Goal: Task Accomplishment & Management: Manage account settings

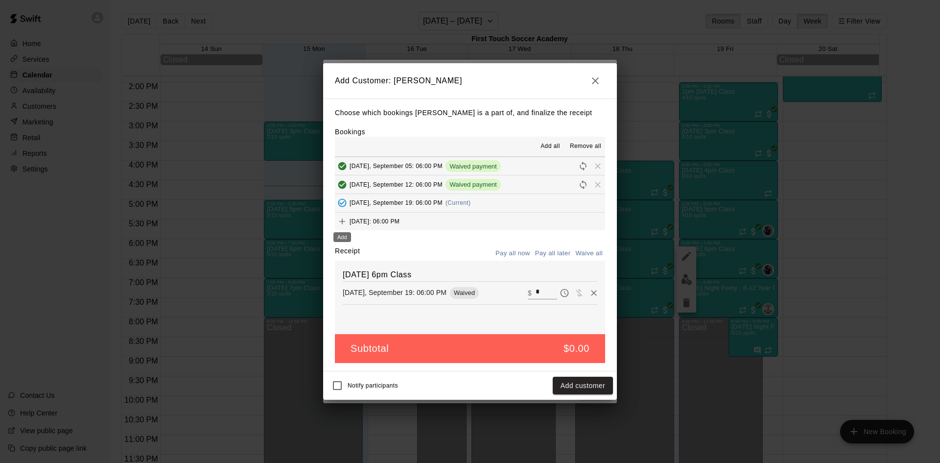
click at [344, 219] on icon "Add" at bounding box center [342, 221] width 10 height 10
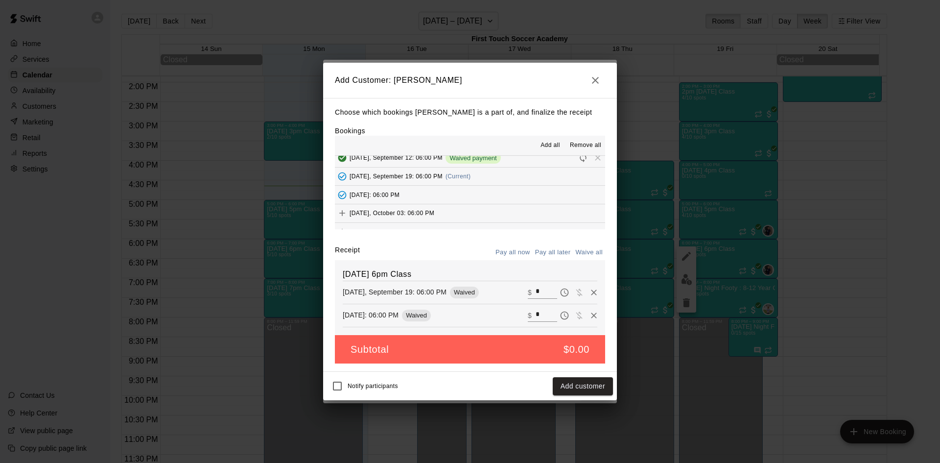
scroll to position [196, 0]
click at [343, 189] on icon "Add" at bounding box center [342, 190] width 10 height 10
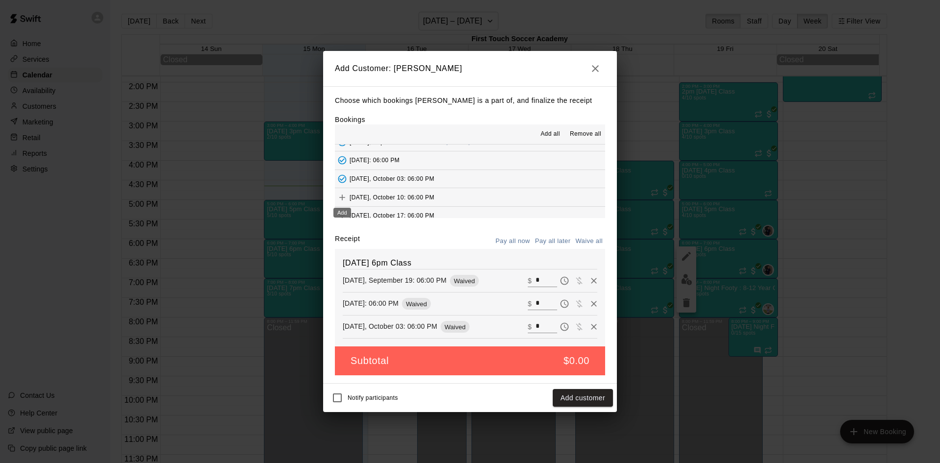
click at [339, 199] on icon "Add" at bounding box center [342, 197] width 10 height 10
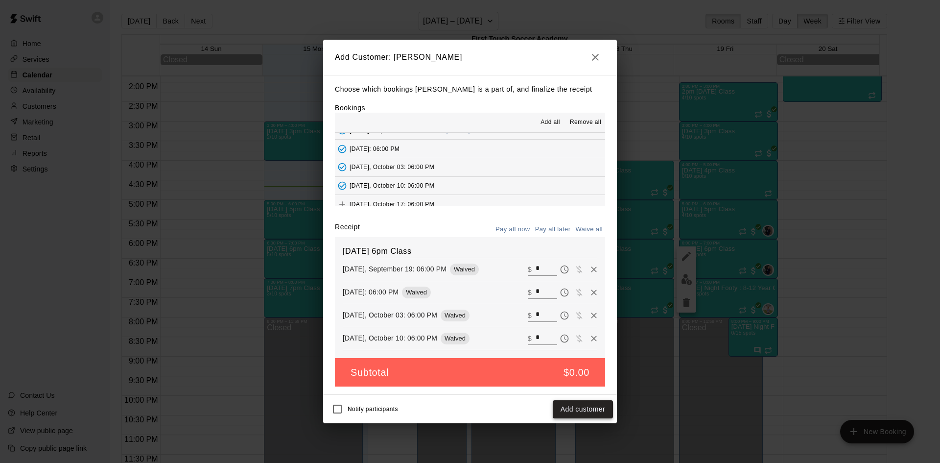
click at [577, 411] on button "Add customer" at bounding box center [583, 409] width 60 height 18
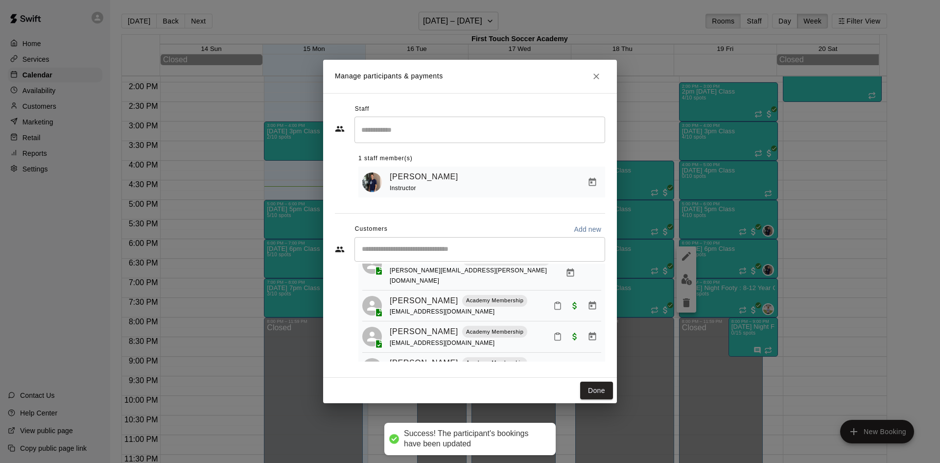
click at [443, 253] on input "Start typing to search customers..." at bounding box center [480, 249] width 242 height 10
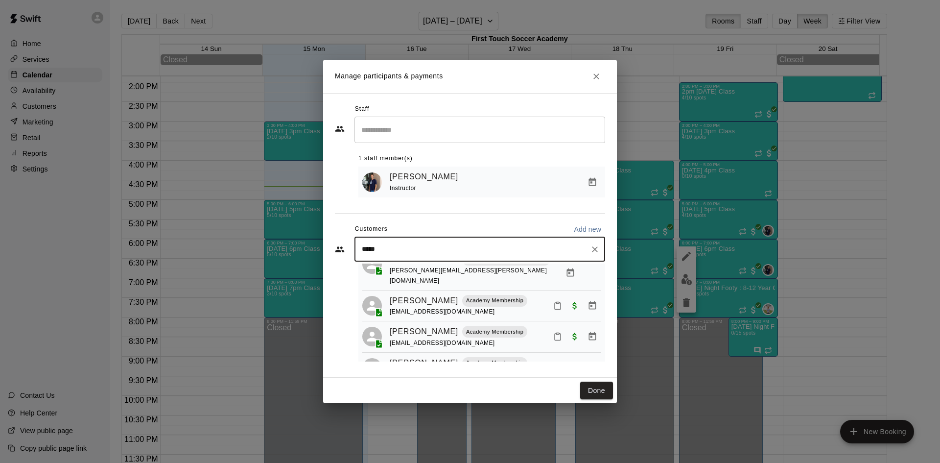
type input "*****"
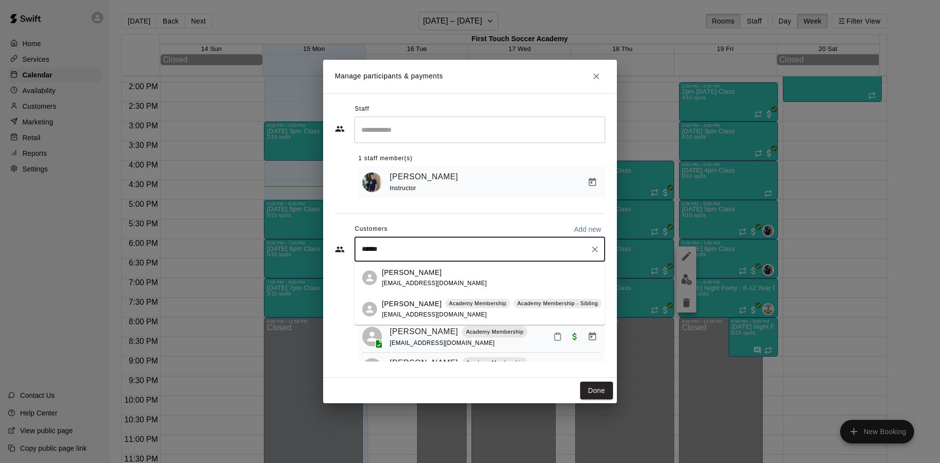
click at [403, 308] on p "[PERSON_NAME]" at bounding box center [412, 304] width 60 height 10
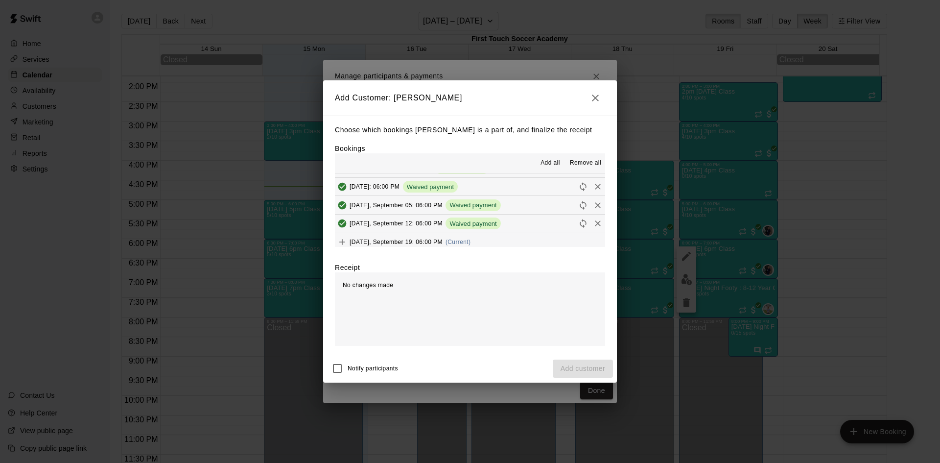
scroll to position [147, 0]
click at [341, 217] on icon "Add" at bounding box center [342, 220] width 10 height 10
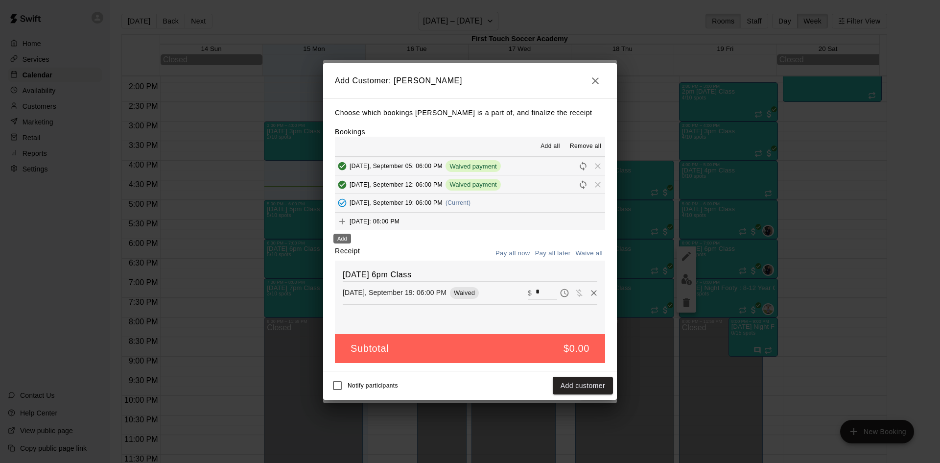
click at [342, 224] on icon "Add" at bounding box center [342, 221] width 10 height 10
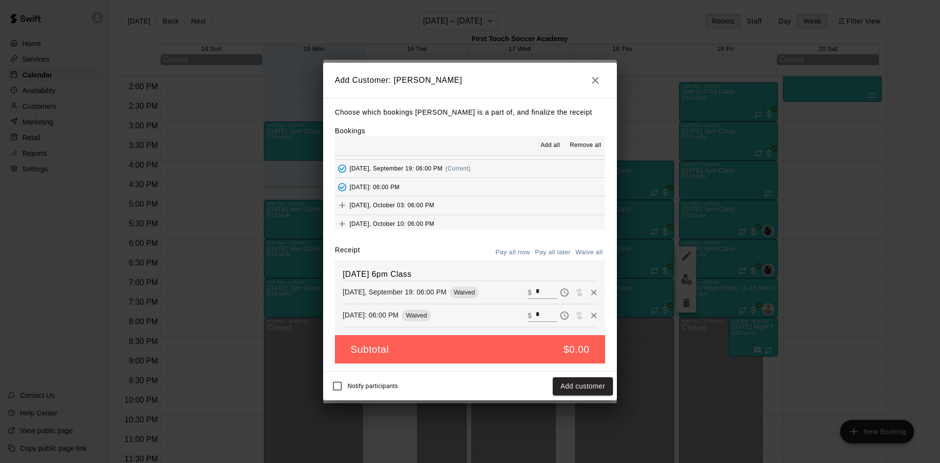
scroll to position [196, 0]
click at [341, 191] on icon "Add" at bounding box center [342, 190] width 10 height 10
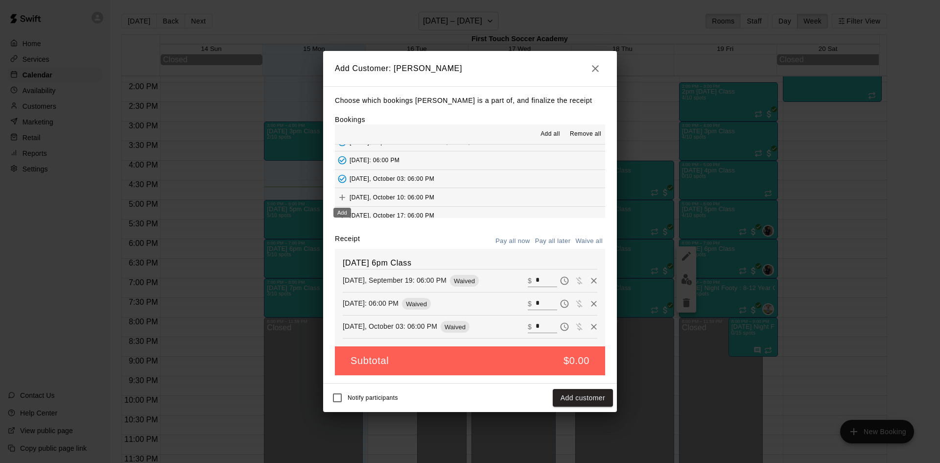
click at [340, 201] on div "Add" at bounding box center [342, 210] width 20 height 18
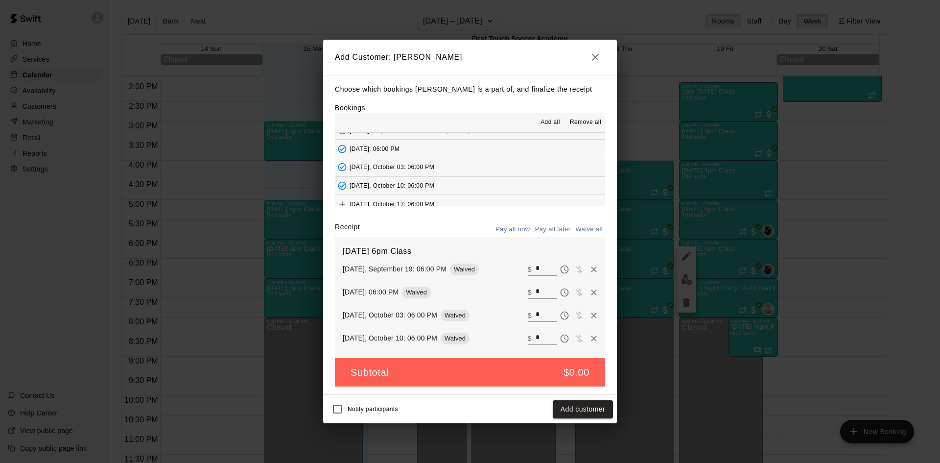
click at [585, 405] on button "Add customer" at bounding box center [583, 409] width 60 height 18
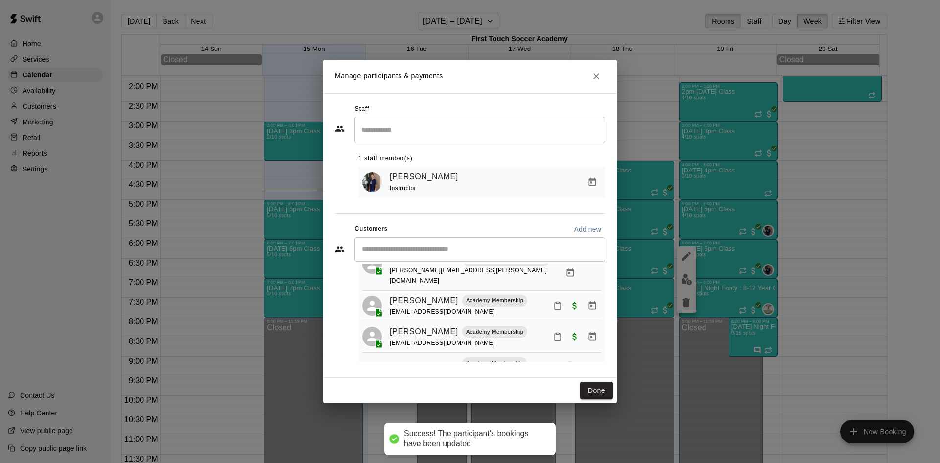
click at [373, 248] on input "Start typing to search customers..." at bounding box center [480, 249] width 242 height 10
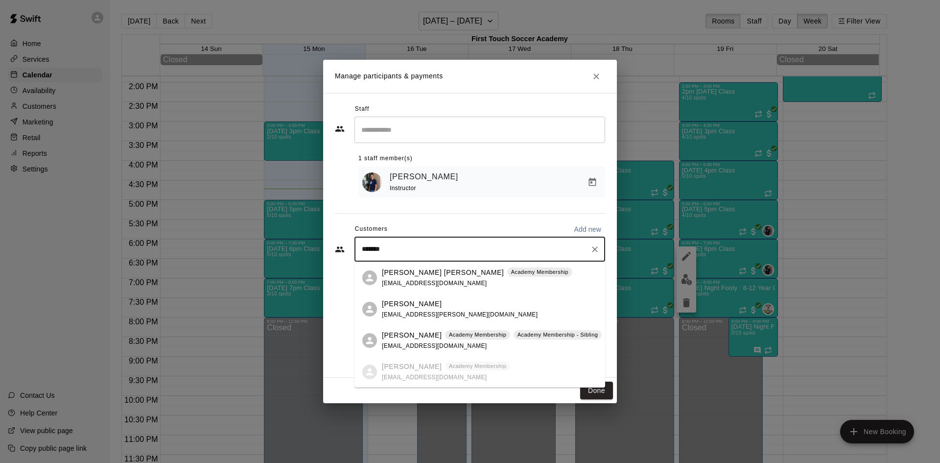
type input "********"
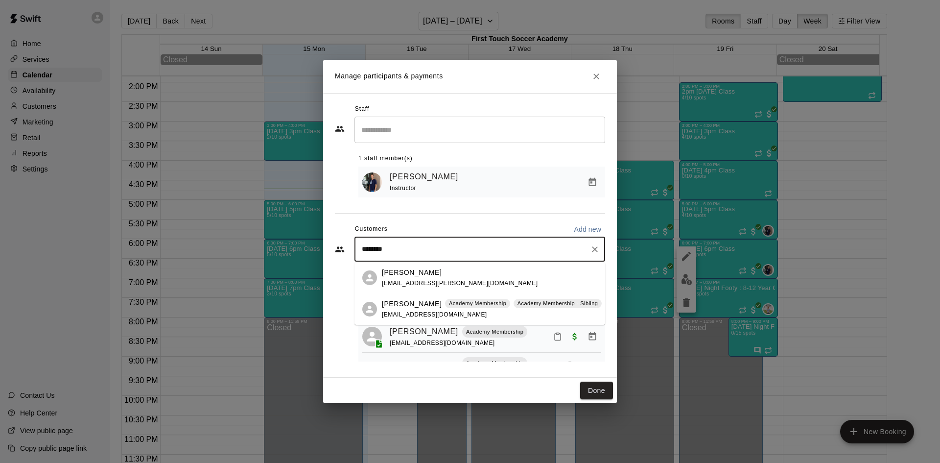
click at [393, 307] on p "[PERSON_NAME]" at bounding box center [412, 304] width 60 height 10
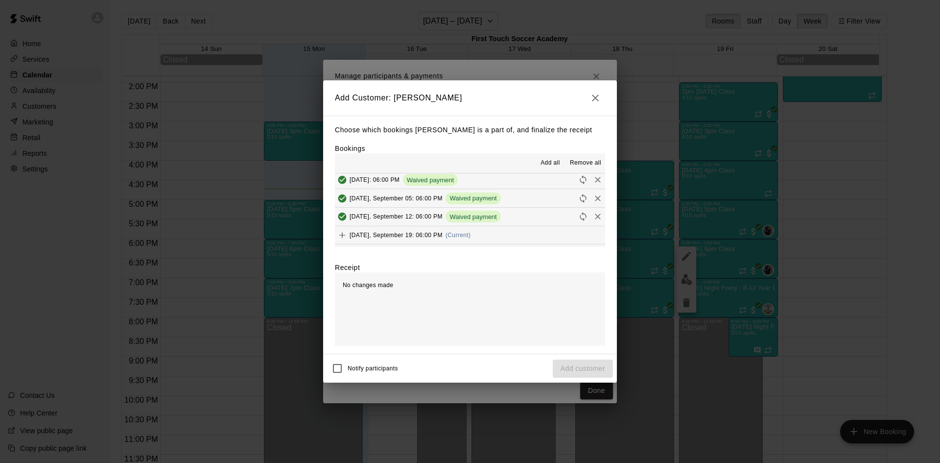
scroll to position [147, 0]
click at [339, 215] on icon "Add" at bounding box center [342, 220] width 10 height 10
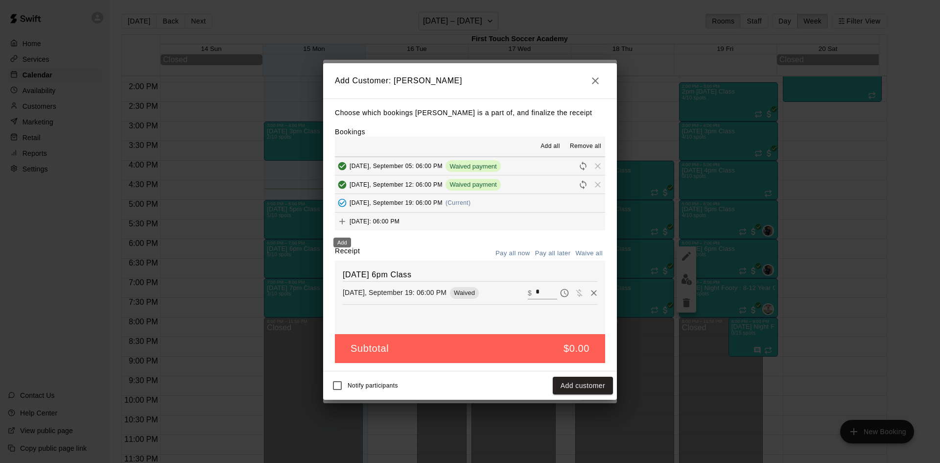
click at [341, 220] on icon "Add" at bounding box center [342, 221] width 10 height 10
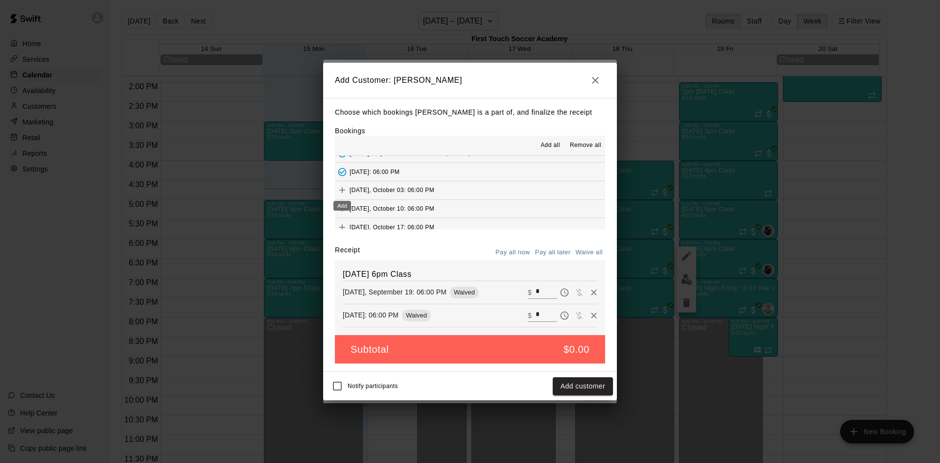
drag, startPoint x: 345, startPoint y: 186, endPoint x: 345, endPoint y: 194, distance: 7.8
click at [345, 187] on icon "Add" at bounding box center [342, 190] width 10 height 10
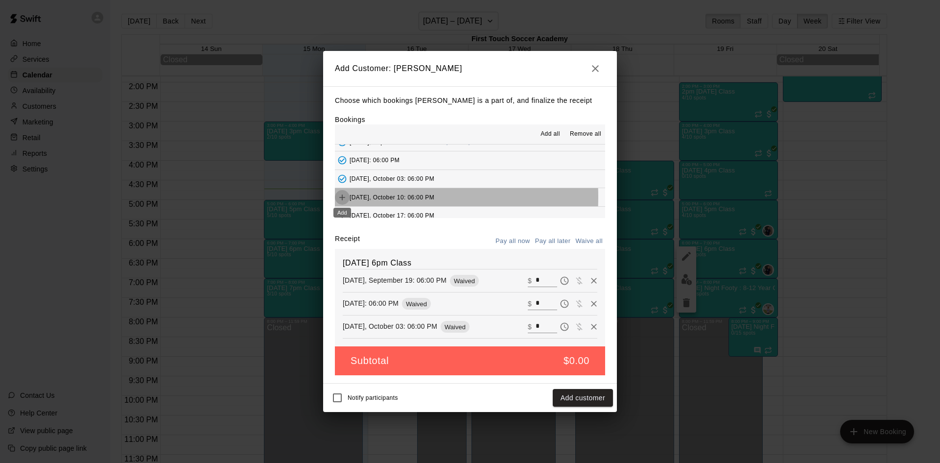
click at [345, 198] on icon "Add" at bounding box center [342, 197] width 10 height 10
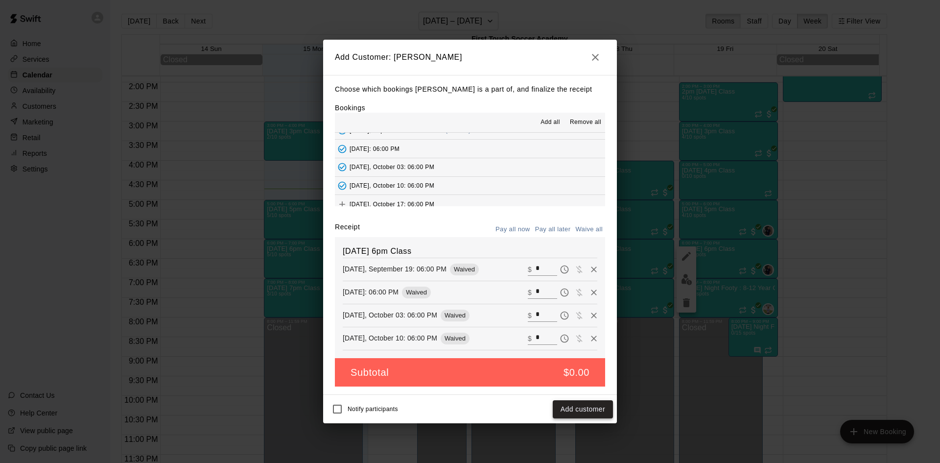
click at [573, 403] on button "Add customer" at bounding box center [583, 409] width 60 height 18
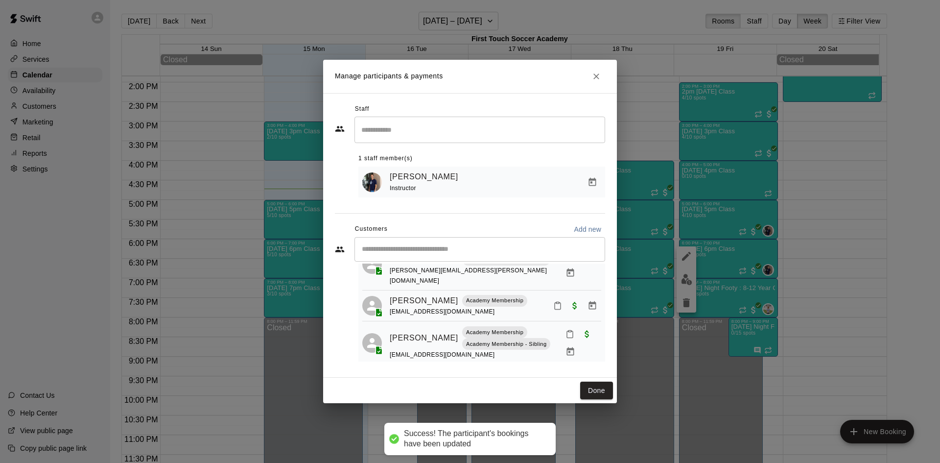
click at [387, 257] on div "​" at bounding box center [480, 249] width 251 height 24
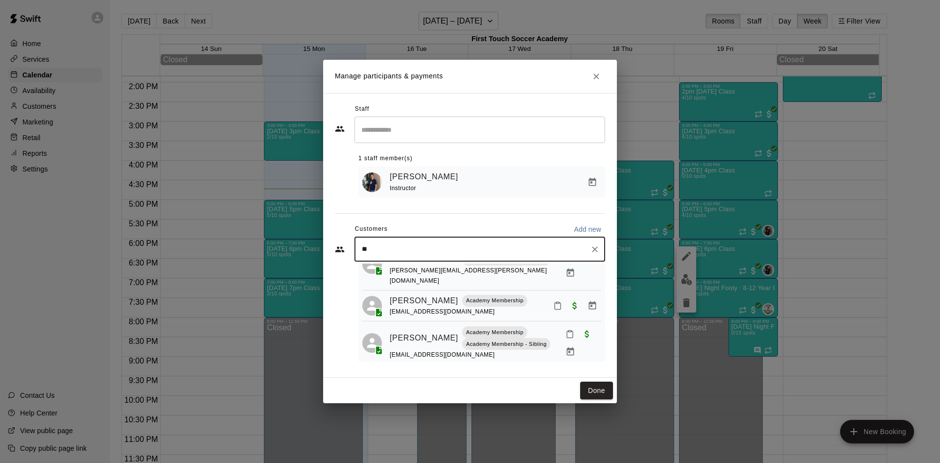
type input "***"
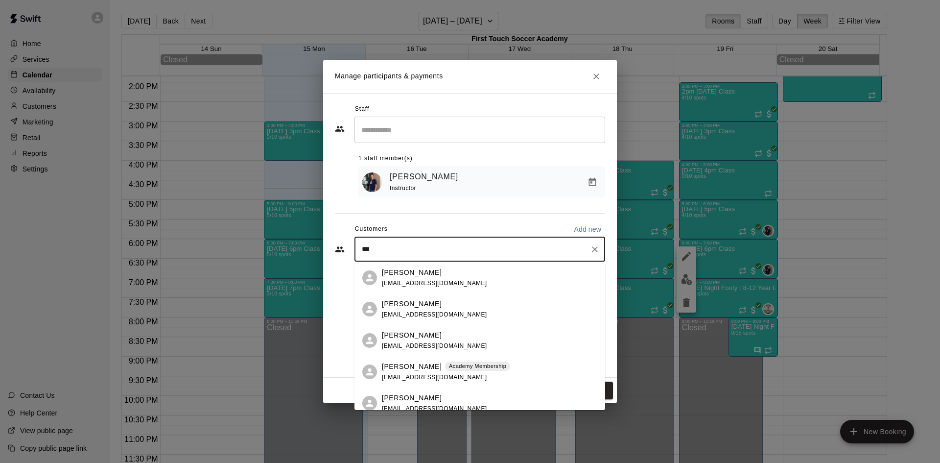
click at [408, 368] on p "[PERSON_NAME]" at bounding box center [412, 366] width 60 height 10
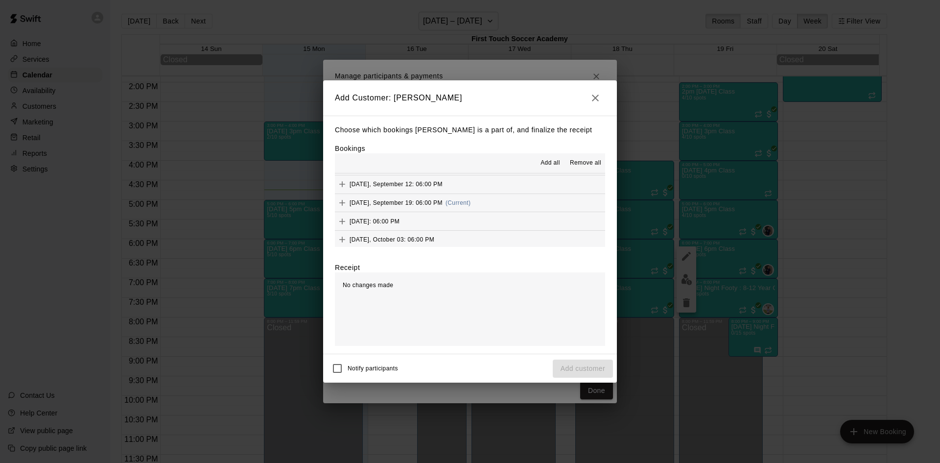
scroll to position [147, 0]
click at [342, 219] on icon "Add" at bounding box center [342, 220] width 10 height 10
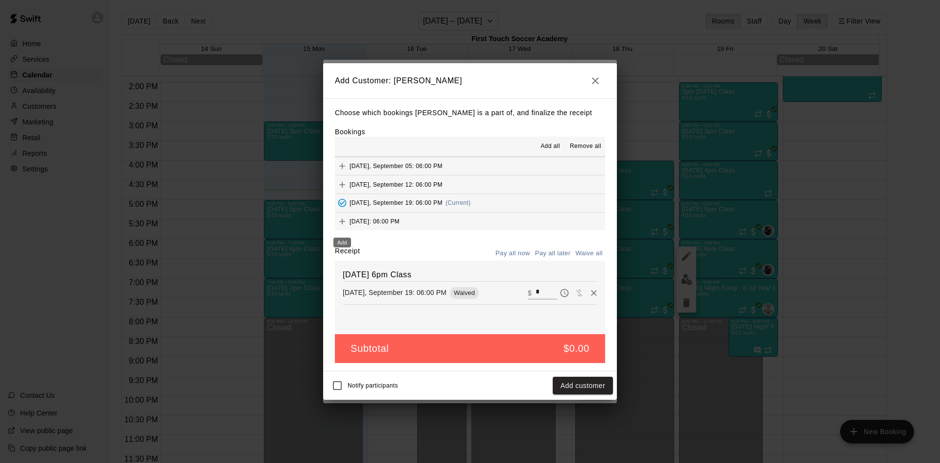
click at [344, 225] on icon "Add" at bounding box center [342, 221] width 10 height 10
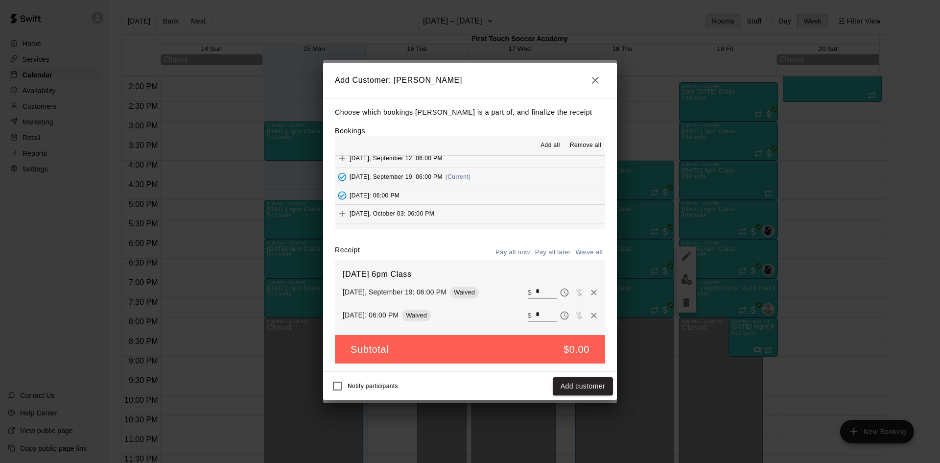
scroll to position [196, 0]
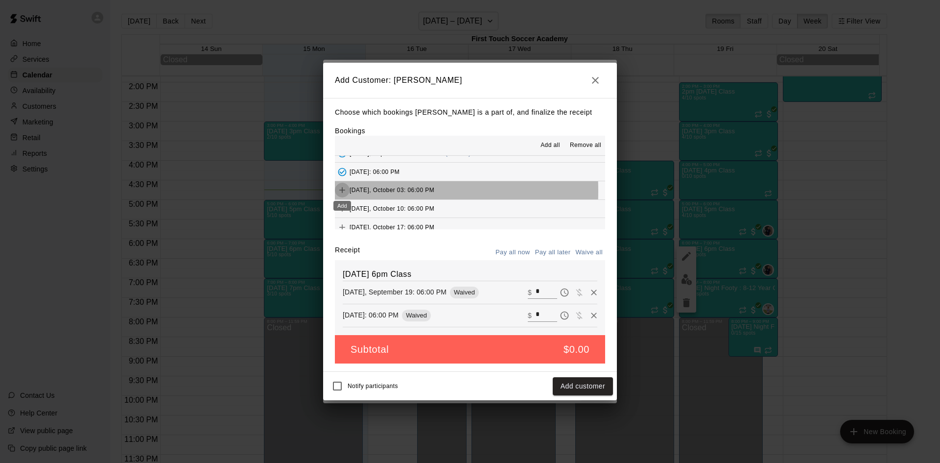
click at [344, 191] on icon "Add" at bounding box center [342, 191] width 6 height 6
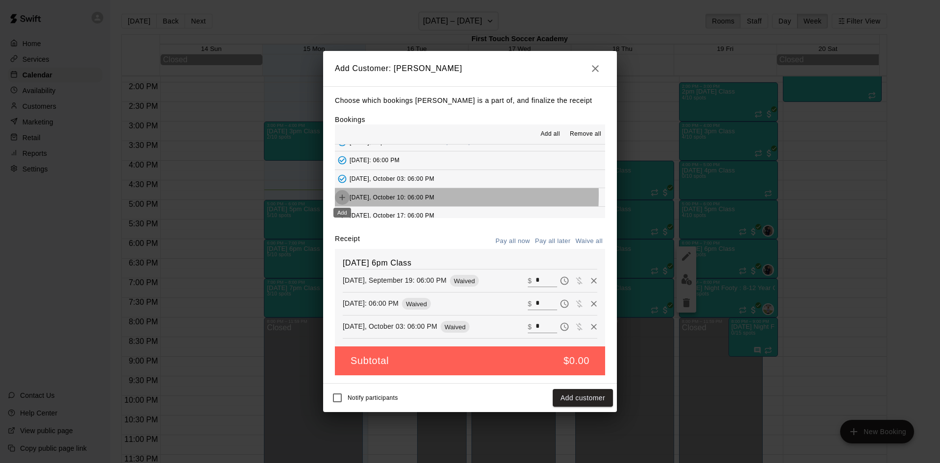
click at [344, 195] on icon "Add" at bounding box center [342, 197] width 10 height 10
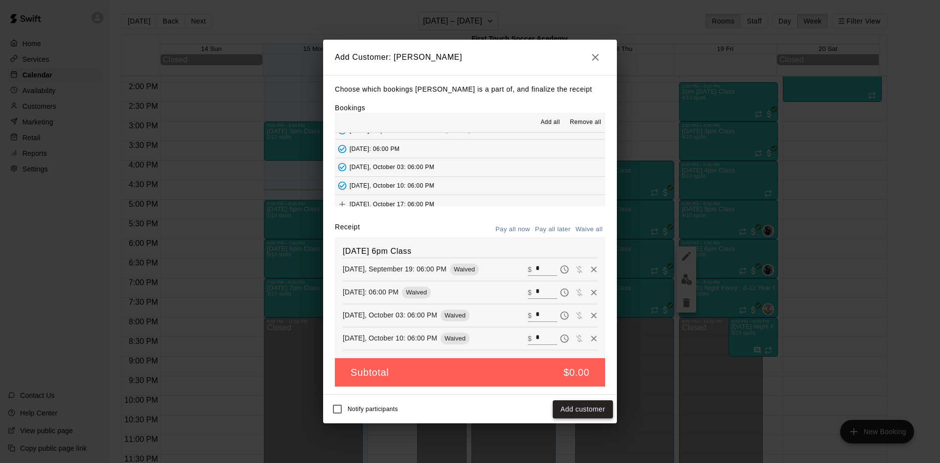
click at [566, 403] on button "Add customer" at bounding box center [583, 409] width 60 height 18
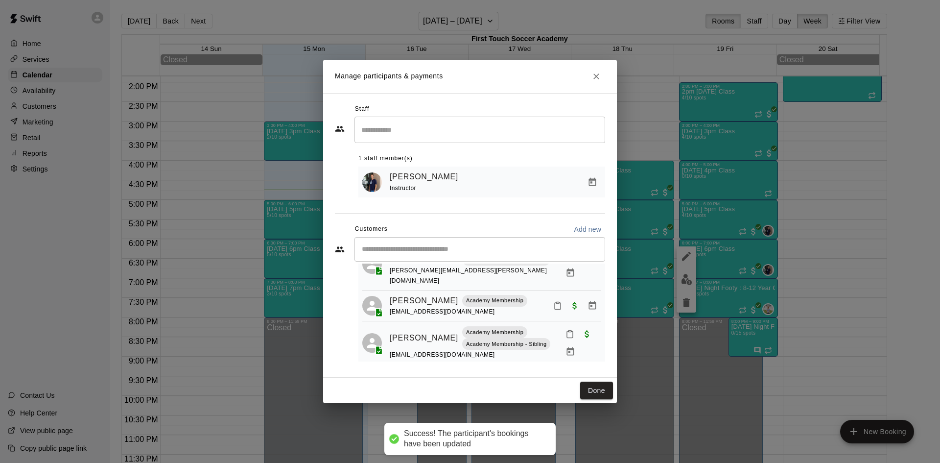
scroll to position [37, 0]
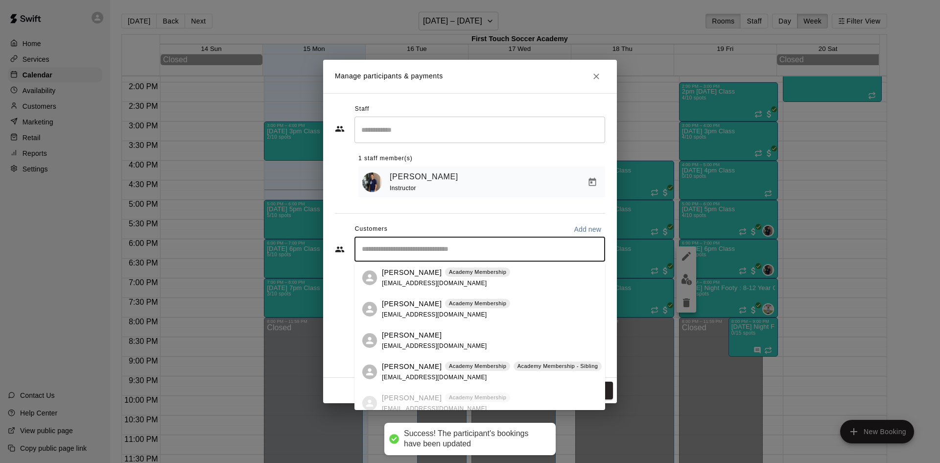
click at [402, 254] on input "Start typing to search customers..." at bounding box center [480, 249] width 242 height 10
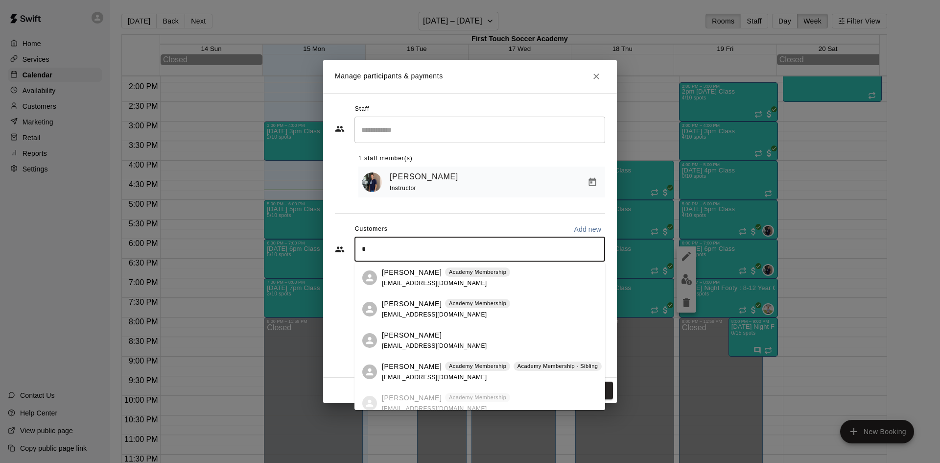
type input "**"
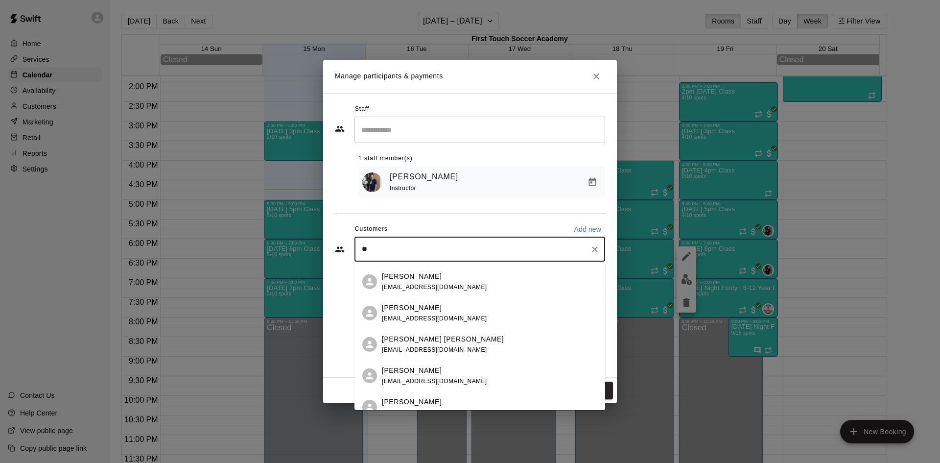
scroll to position [71, 0]
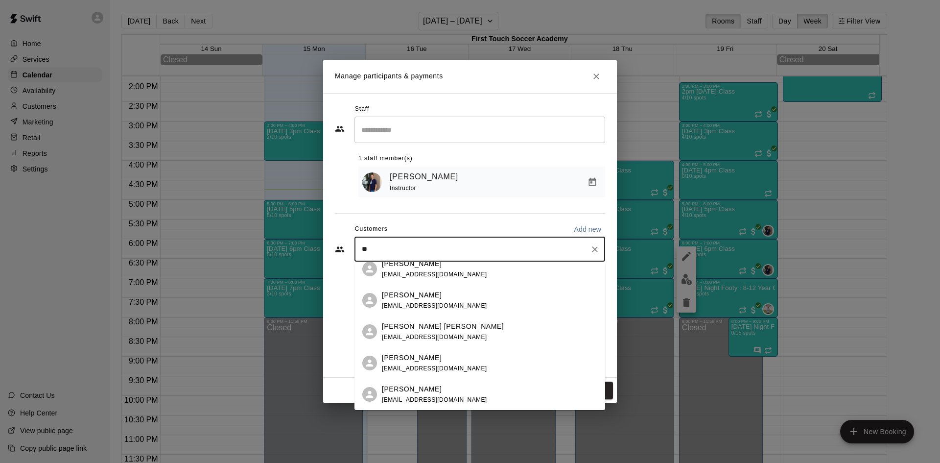
click at [400, 391] on p "[PERSON_NAME]" at bounding box center [412, 389] width 60 height 10
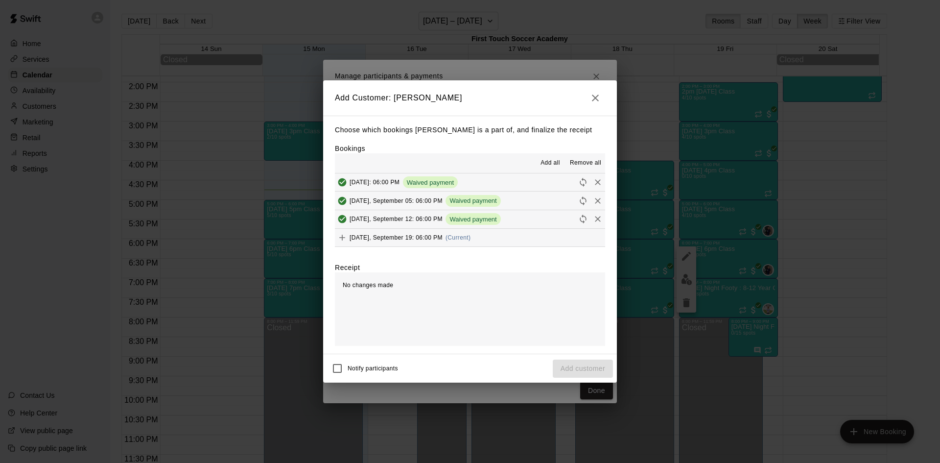
scroll to position [147, 0]
click at [342, 217] on icon "Add" at bounding box center [342, 220] width 10 height 10
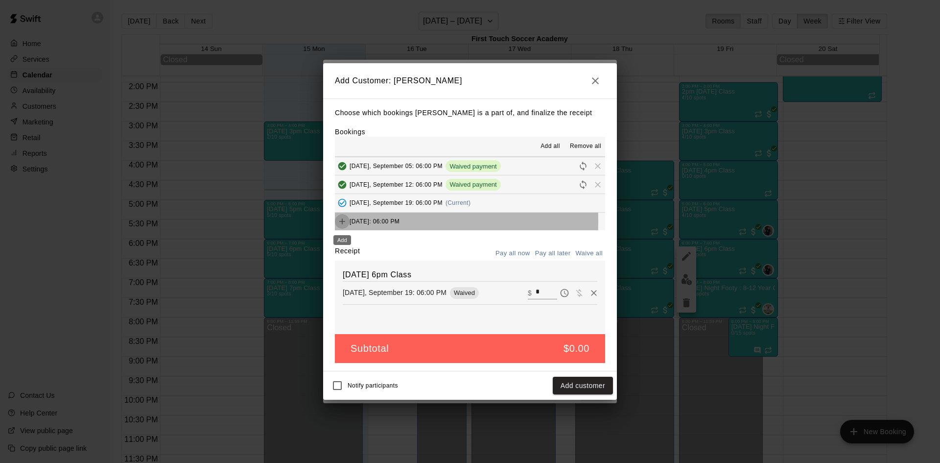
click at [342, 222] on icon "Add" at bounding box center [342, 221] width 6 height 6
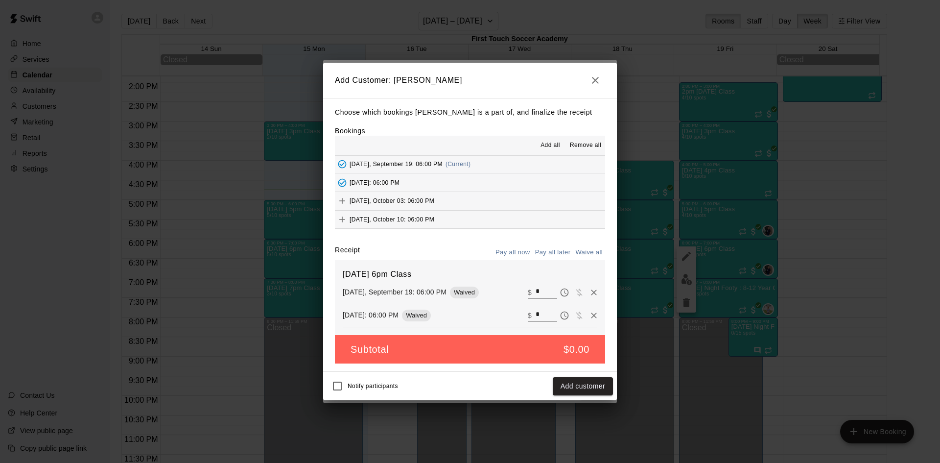
scroll to position [196, 0]
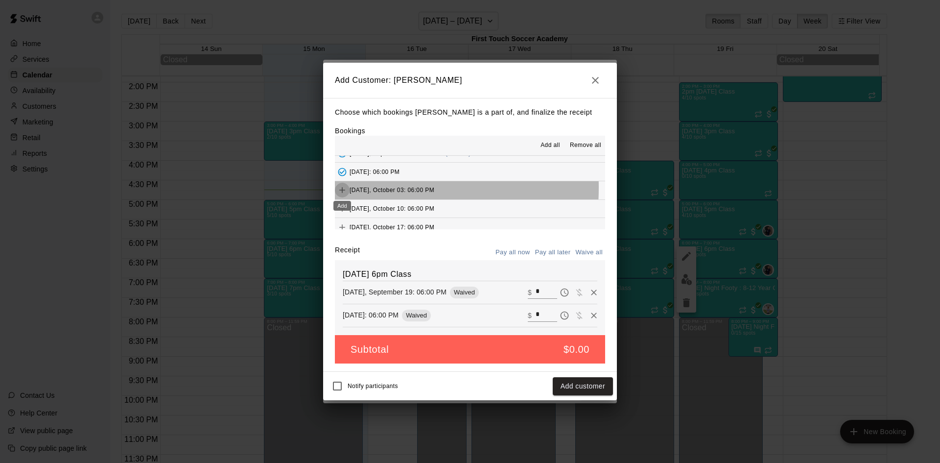
click at [340, 188] on icon "Add" at bounding box center [342, 190] width 10 height 10
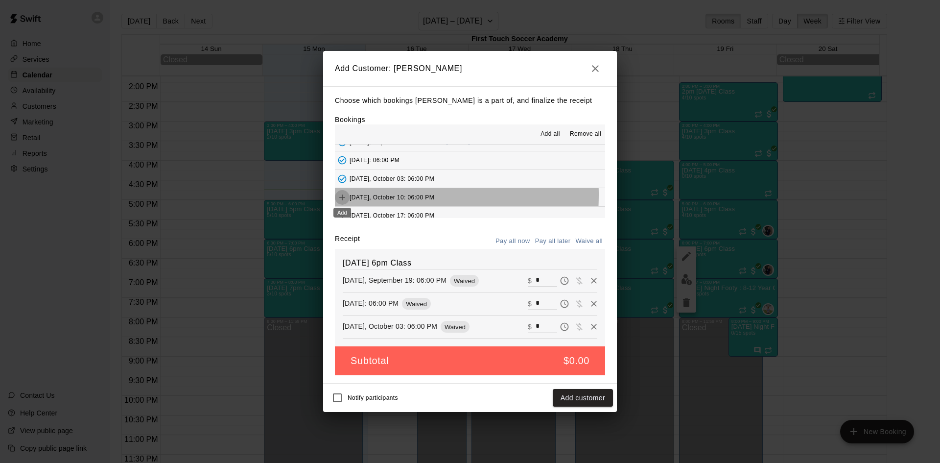
click at [340, 195] on icon "Add" at bounding box center [342, 197] width 10 height 10
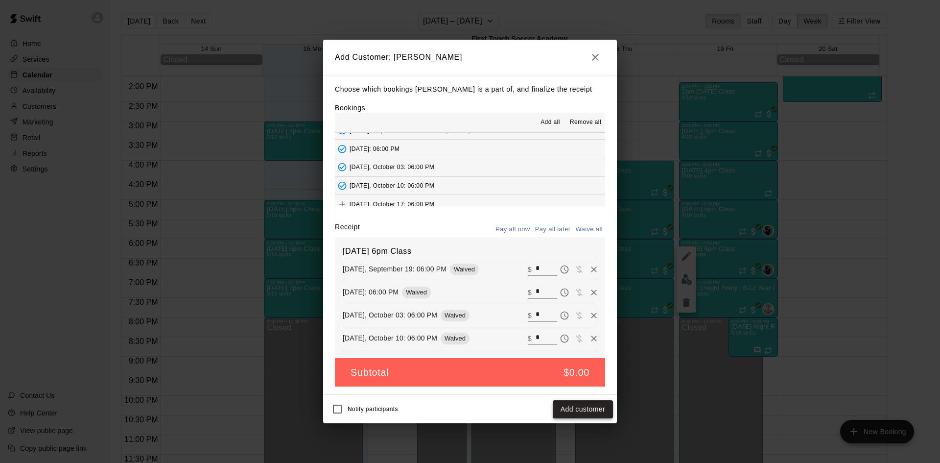
click at [589, 408] on button "Add customer" at bounding box center [583, 409] width 60 height 18
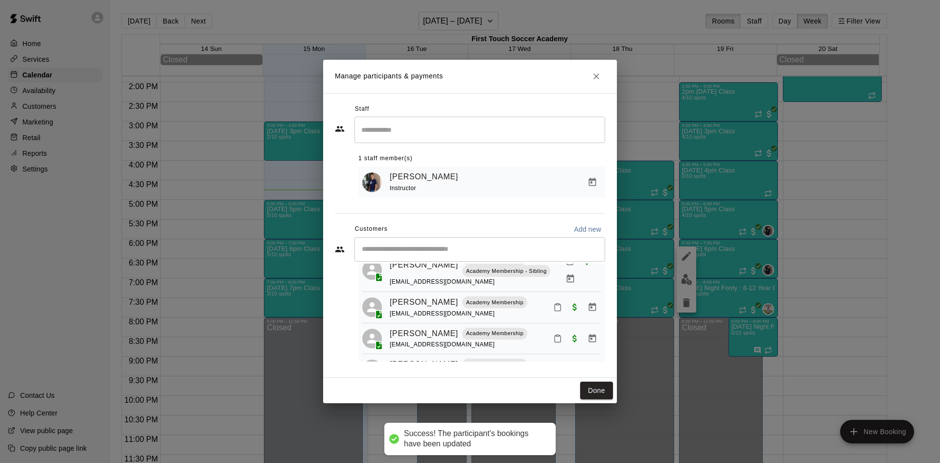
scroll to position [233, 0]
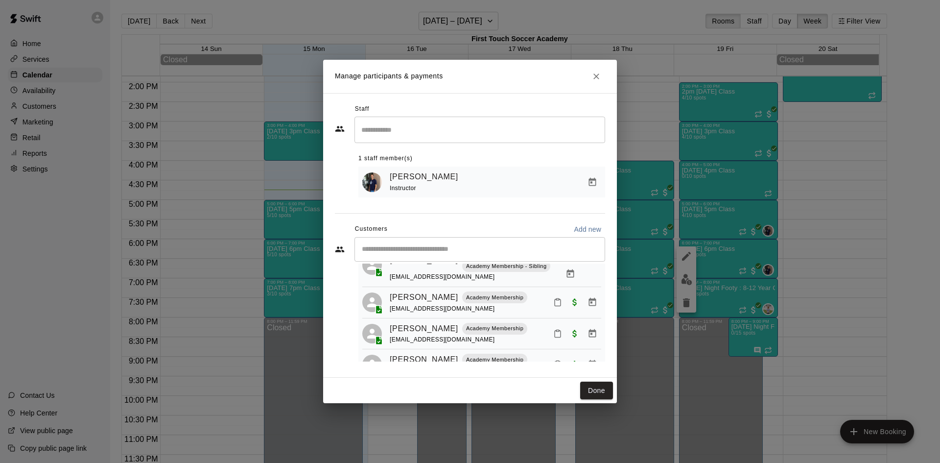
click at [417, 246] on input "Start typing to search customers..." at bounding box center [480, 249] width 242 height 10
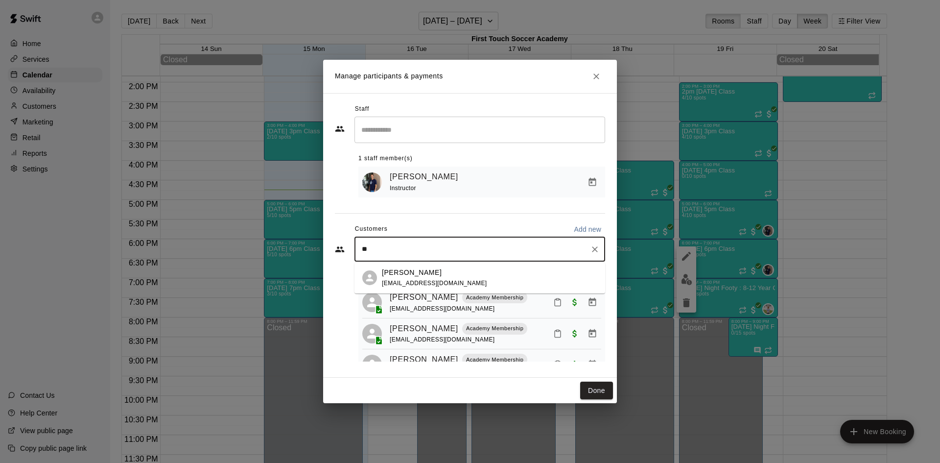
type input "***"
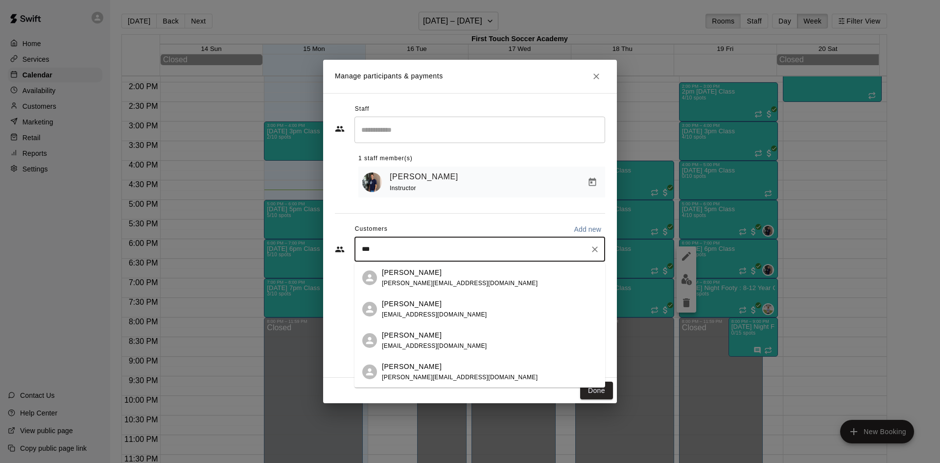
click at [431, 337] on div "[PERSON_NAME]" at bounding box center [434, 335] width 105 height 10
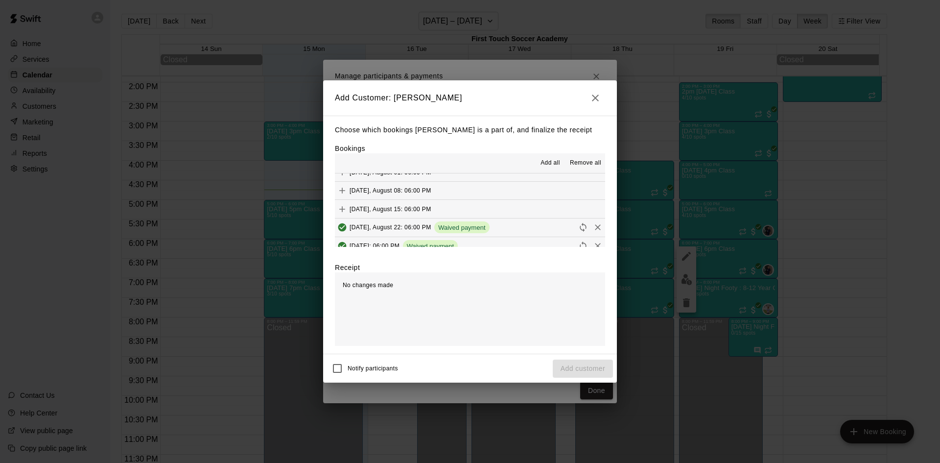
scroll to position [147, 0]
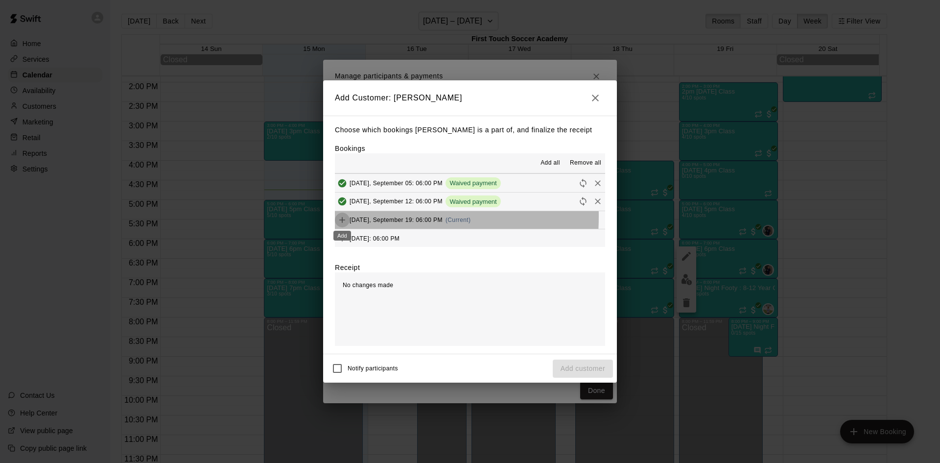
click at [342, 217] on icon "Add" at bounding box center [342, 220] width 10 height 10
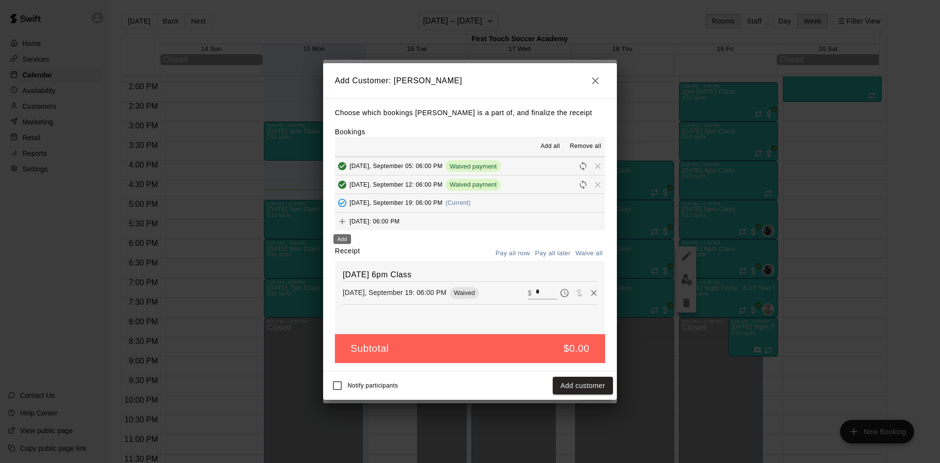
click at [342, 218] on icon "Add" at bounding box center [342, 221] width 10 height 10
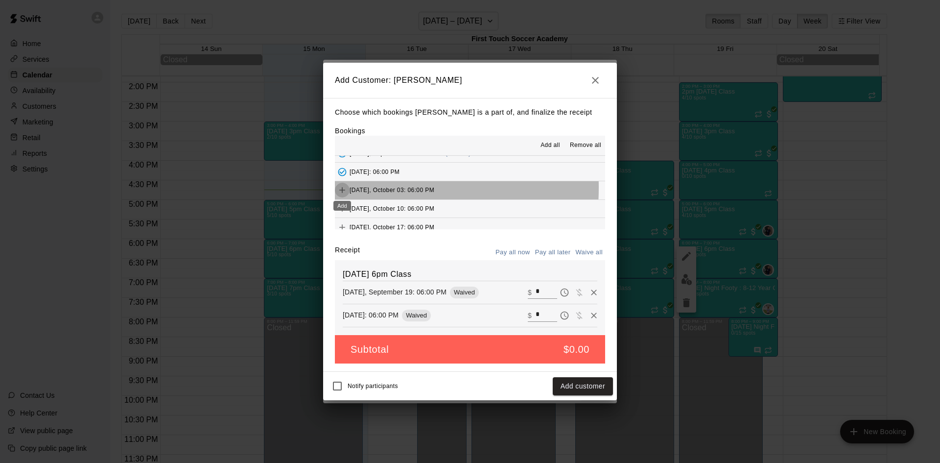
click at [340, 188] on icon "Add" at bounding box center [342, 190] width 10 height 10
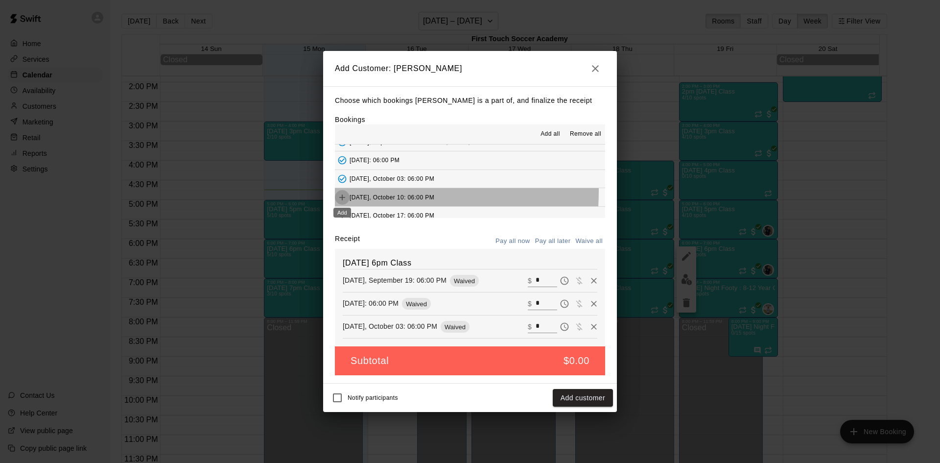
click at [342, 191] on button "Add" at bounding box center [342, 197] width 15 height 15
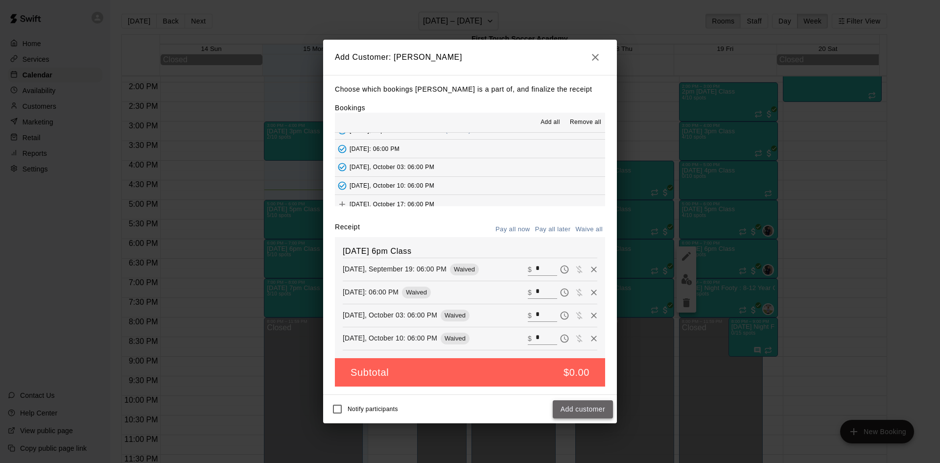
click at [583, 404] on button "Add customer" at bounding box center [583, 409] width 60 height 18
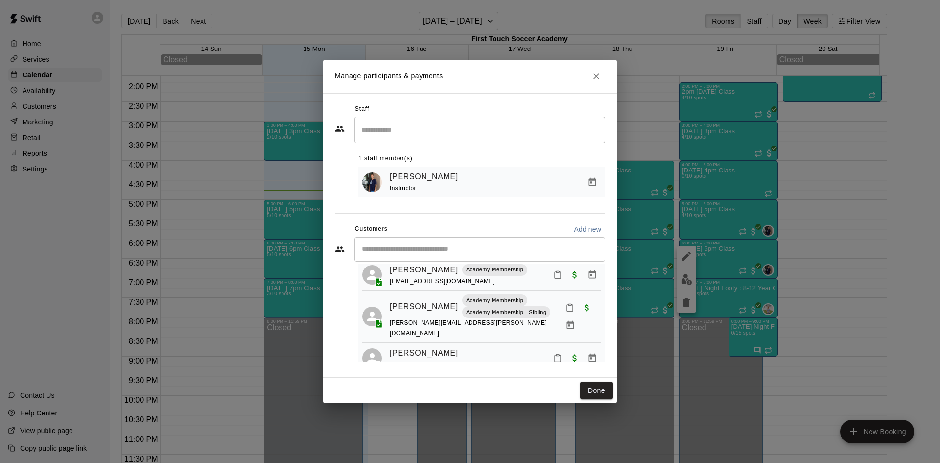
scroll to position [0, 0]
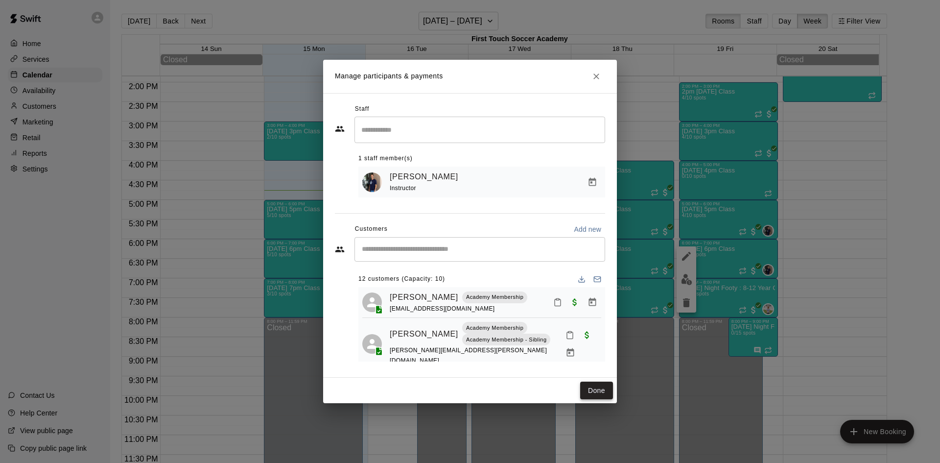
click at [602, 388] on button "Done" at bounding box center [596, 390] width 33 height 18
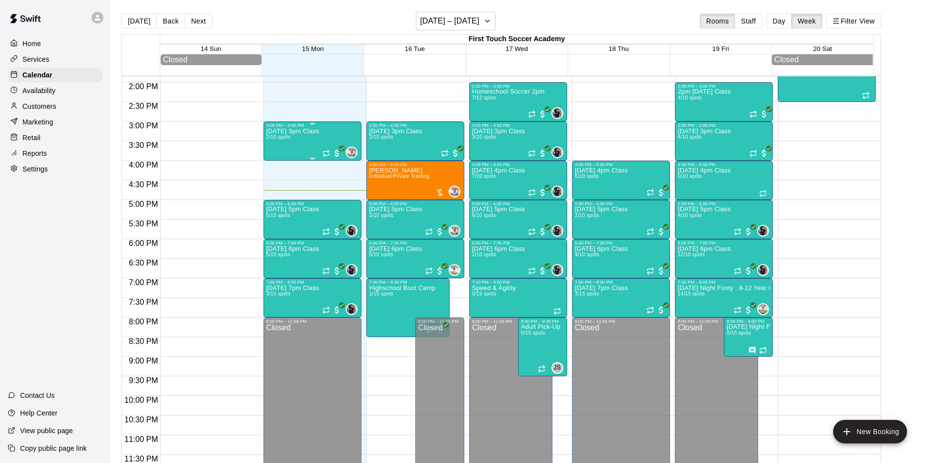
click at [290, 141] on div "[DATE] 3pm Class 2/10 spots" at bounding box center [292, 359] width 53 height 463
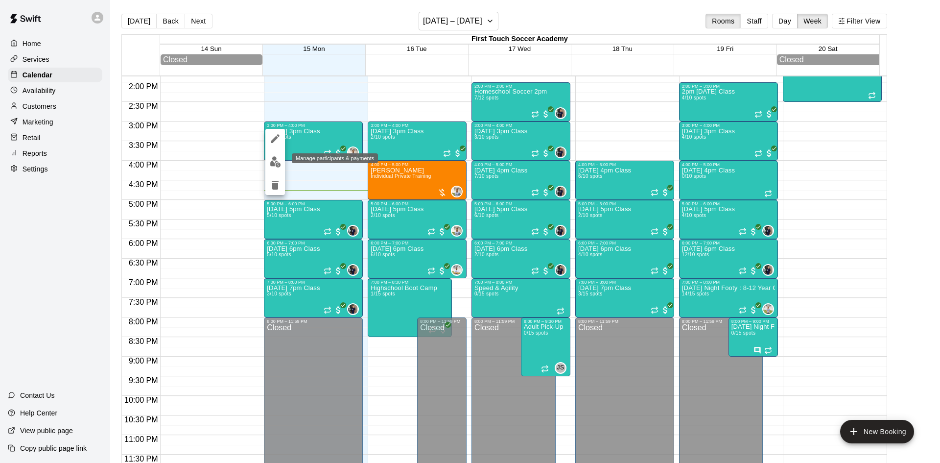
click at [274, 165] on img "edit" at bounding box center [275, 161] width 11 height 11
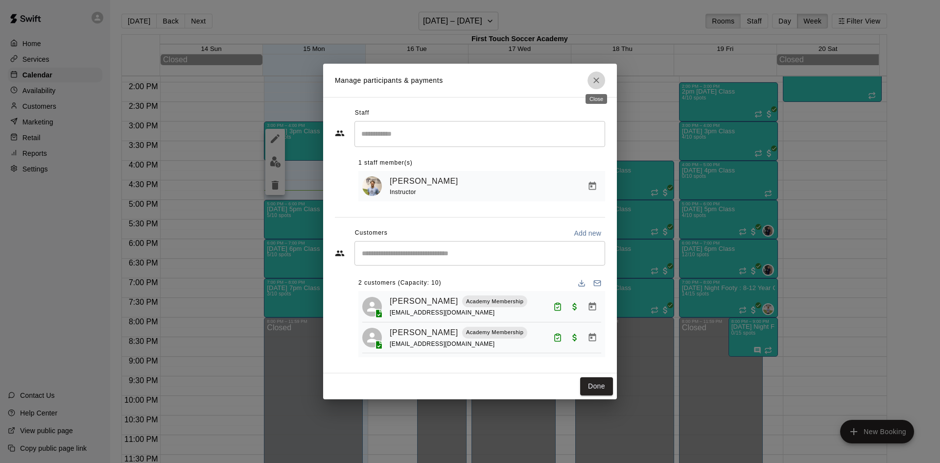
click at [599, 75] on icon "Close" at bounding box center [596, 80] width 10 height 10
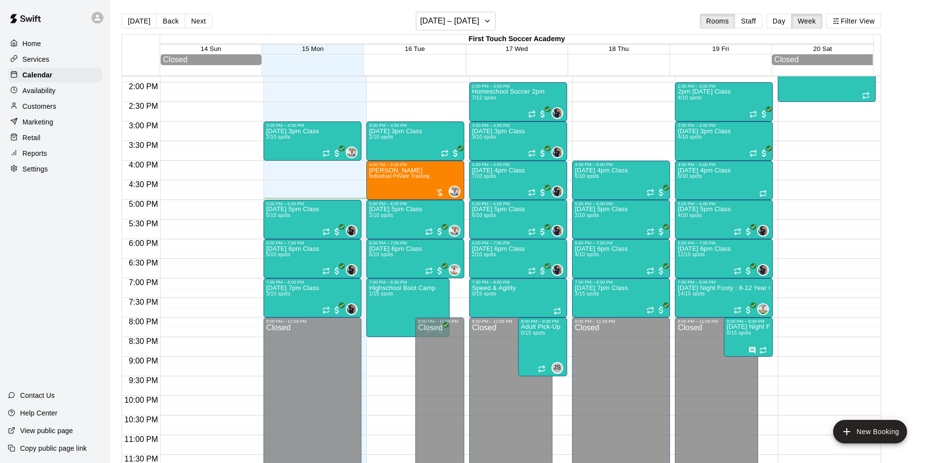
click at [45, 111] on p "Customers" at bounding box center [40, 106] width 34 height 10
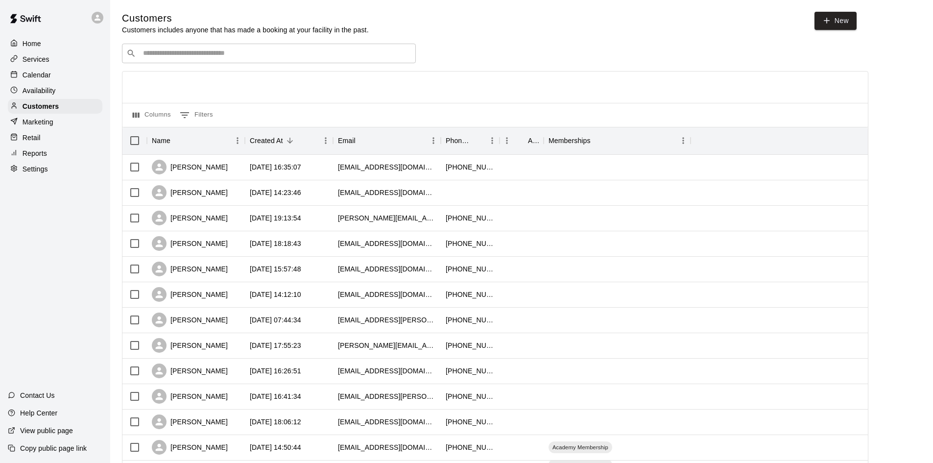
click at [349, 58] on input "Search customers by name or email" at bounding box center [275, 53] width 271 height 10
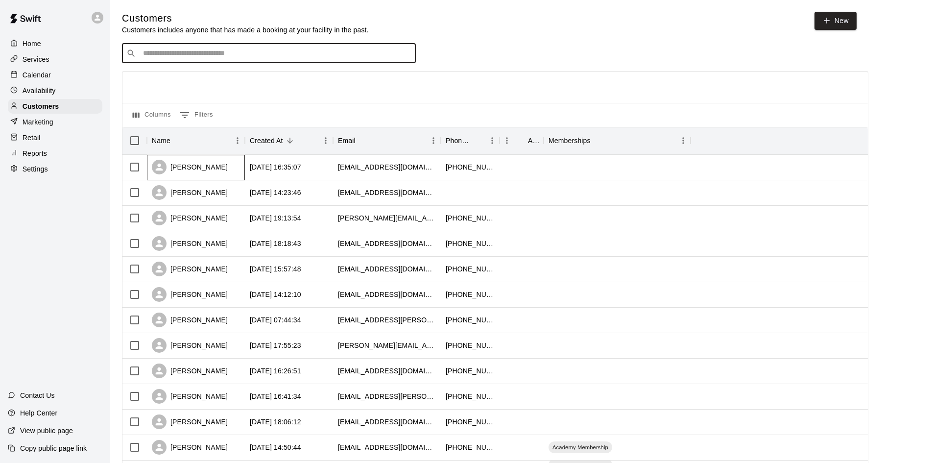
click at [199, 166] on div "[PERSON_NAME]" at bounding box center [190, 167] width 76 height 15
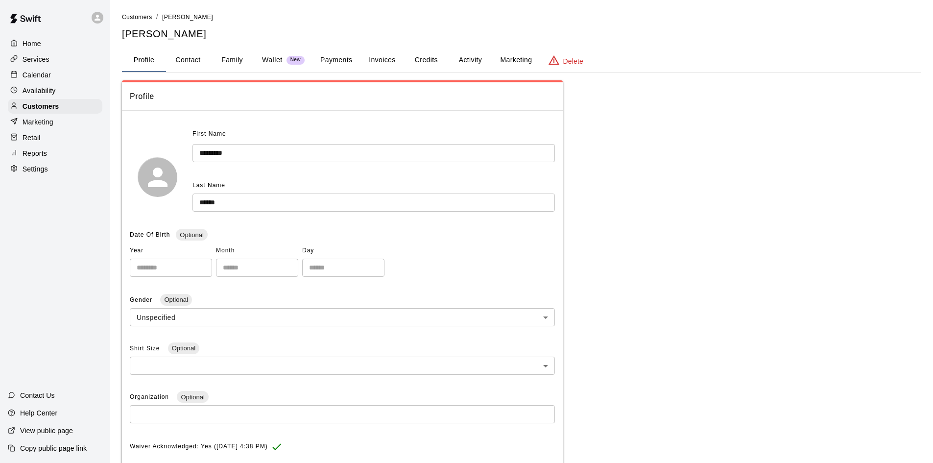
click at [234, 60] on button "Family" at bounding box center [232, 60] width 44 height 24
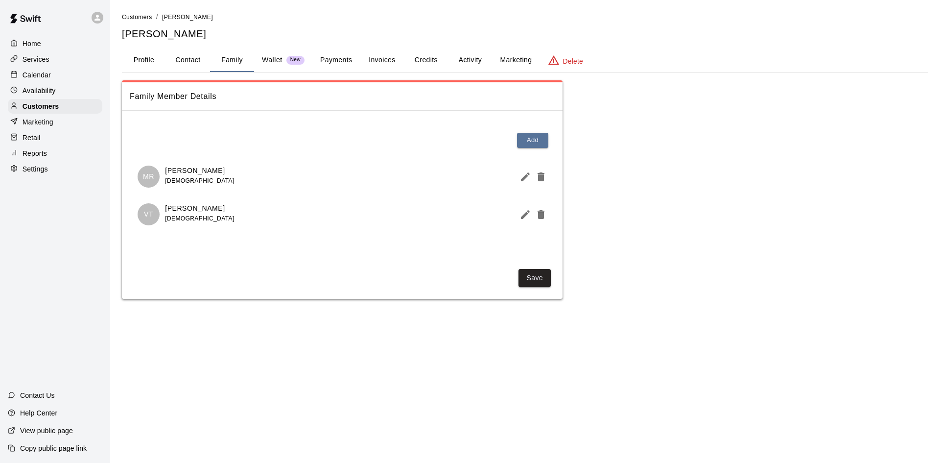
click at [112, 32] on main "Customers / [PERSON_NAME] [PERSON_NAME] Profile Contact Family Wallet New Payme…" at bounding box center [525, 159] width 830 height 318
